Goal: Information Seeking & Learning: Learn about a topic

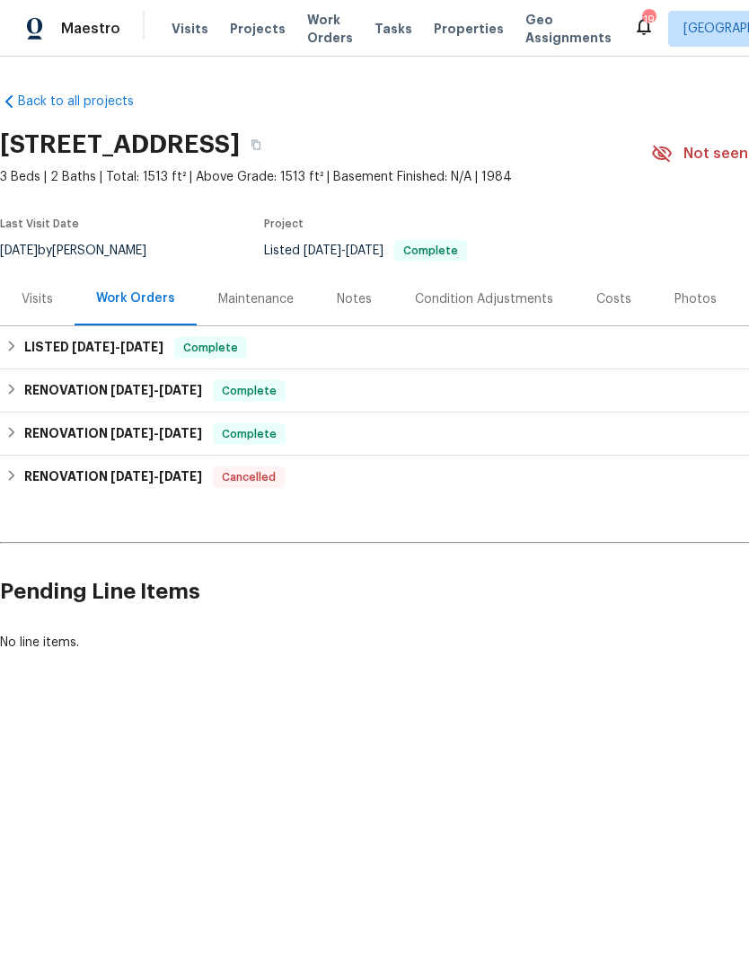
click at [688, 325] on div "Photos" at bounding box center [695, 298] width 85 height 53
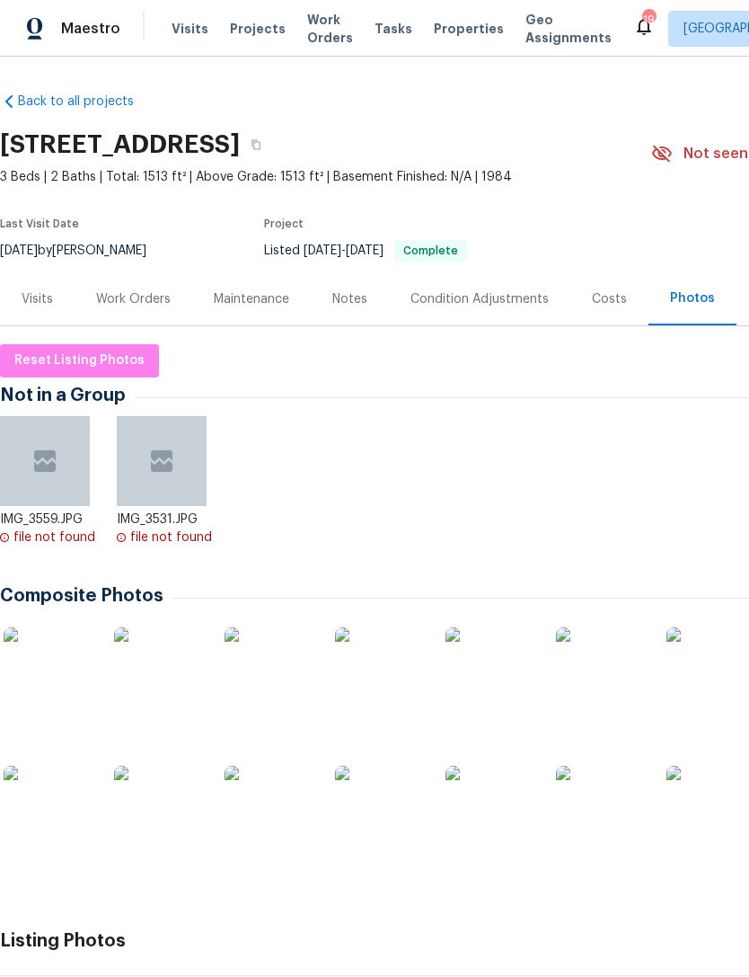
click at [55, 709] on img at bounding box center [49, 672] width 90 height 90
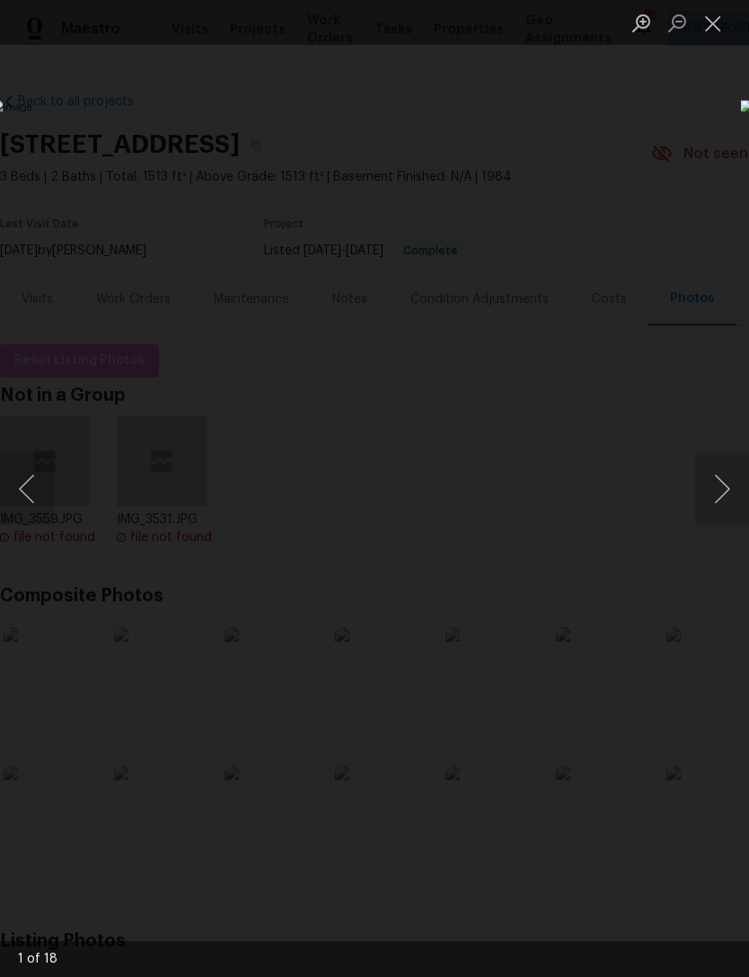
click at [713, 495] on button "Next image" at bounding box center [723, 489] width 54 height 72
click at [731, 495] on button "Next image" at bounding box center [723, 489] width 54 height 72
click at [728, 491] on button "Next image" at bounding box center [723, 489] width 54 height 72
click at [723, 496] on button "Next image" at bounding box center [723, 489] width 54 height 72
click at [725, 497] on button "Next image" at bounding box center [723, 489] width 54 height 72
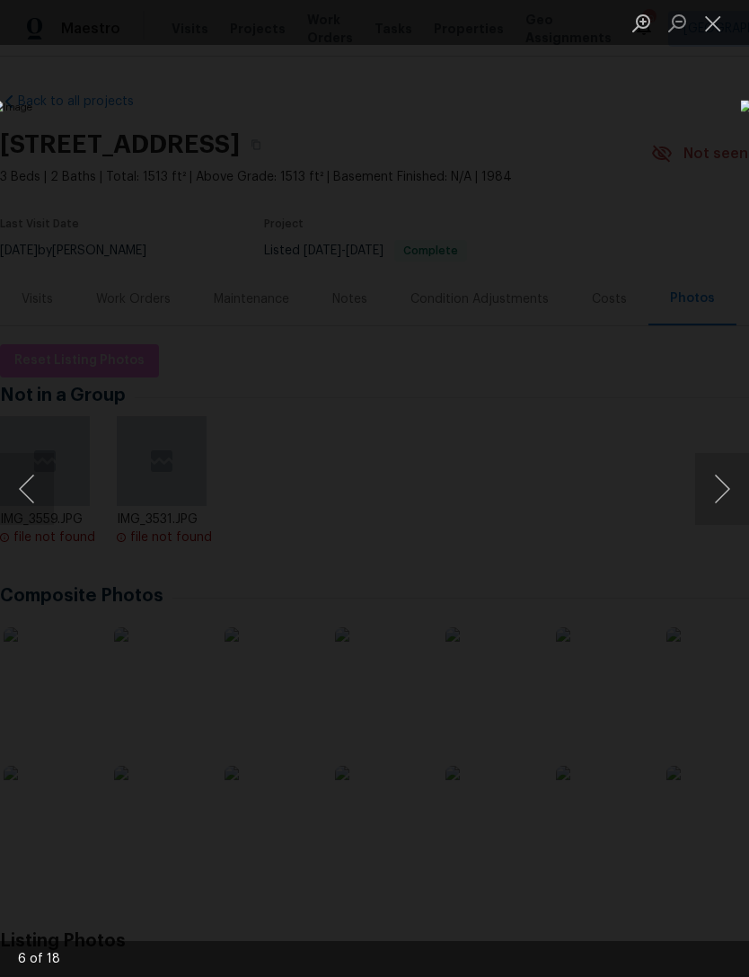
click at [728, 499] on button "Next image" at bounding box center [723, 489] width 54 height 72
click at [729, 506] on button "Next image" at bounding box center [723, 489] width 54 height 72
click at [723, 506] on button "Next image" at bounding box center [723, 489] width 54 height 72
click at [724, 503] on button "Next image" at bounding box center [723, 489] width 54 height 72
click at [721, 502] on button "Next image" at bounding box center [723, 489] width 54 height 72
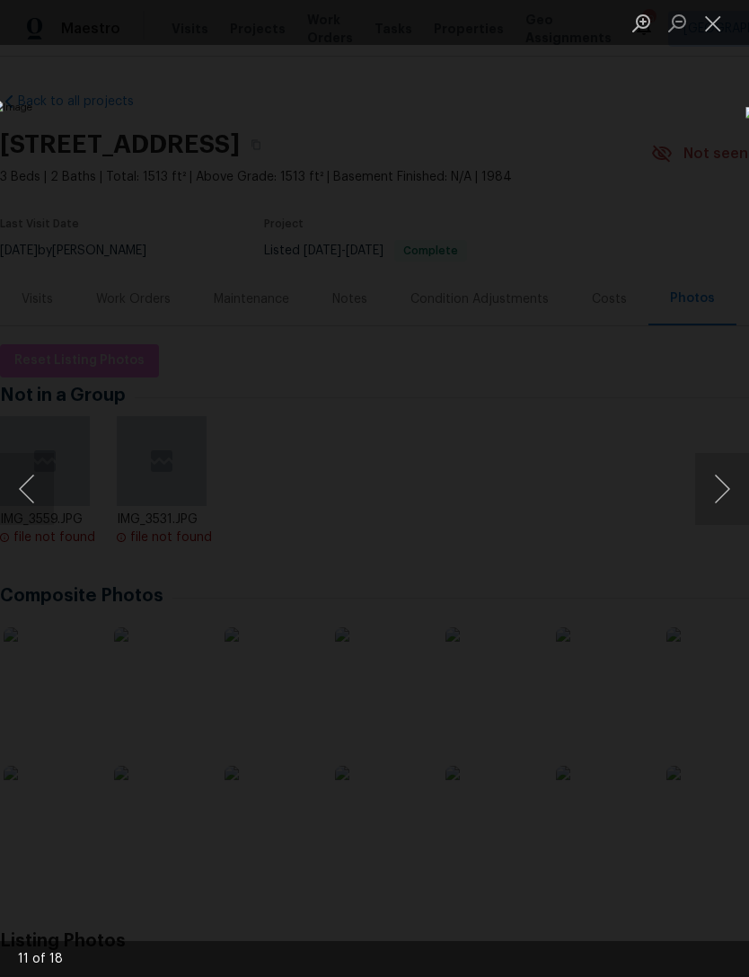
click at [727, 505] on button "Next image" at bounding box center [723, 489] width 54 height 72
click at [722, 504] on button "Next image" at bounding box center [723, 489] width 54 height 72
click at [723, 503] on button "Next image" at bounding box center [723, 489] width 54 height 72
click at [731, 504] on button "Next image" at bounding box center [723, 489] width 54 height 72
click at [719, 509] on button "Next image" at bounding box center [723, 489] width 54 height 72
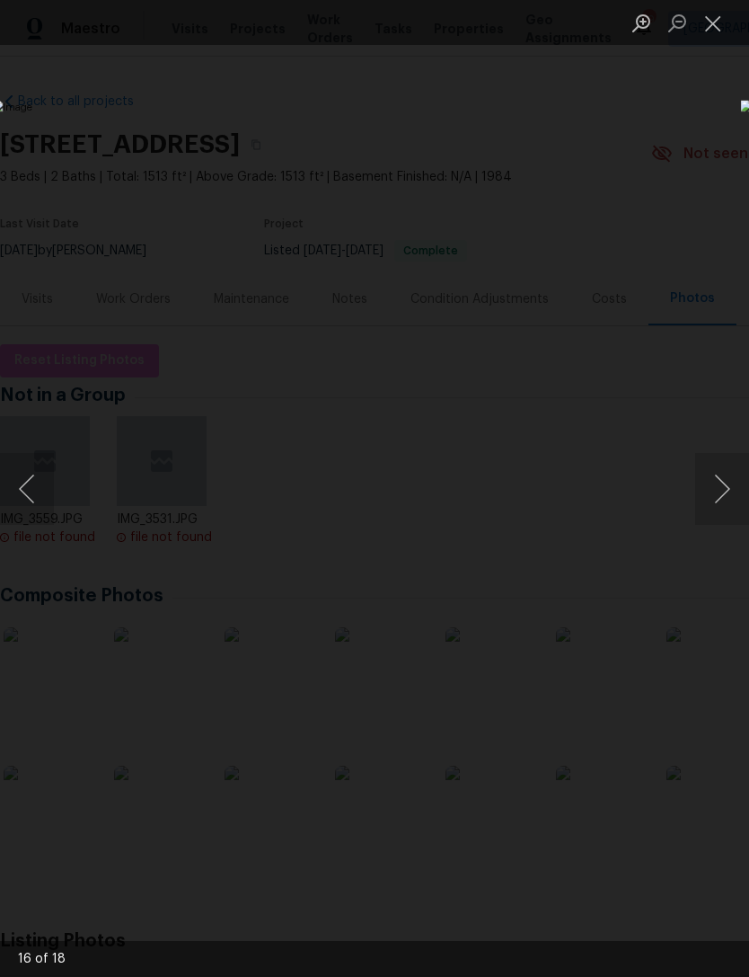
click at [718, 510] on button "Next image" at bounding box center [723, 489] width 54 height 72
click at [723, 507] on button "Next image" at bounding box center [723, 489] width 54 height 72
click at [731, 508] on button "Next image" at bounding box center [723, 489] width 54 height 72
click at [719, 22] on button "Close lightbox" at bounding box center [714, 22] width 36 height 31
